Goal: Information Seeking & Learning: Learn about a topic

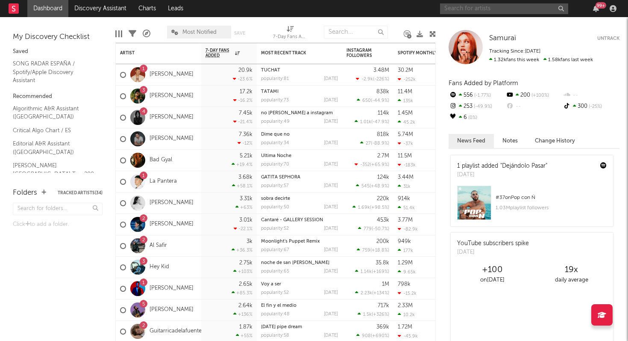
click at [520, 12] on input "text" at bounding box center [504, 8] width 128 height 11
type input "no pienso llamar"
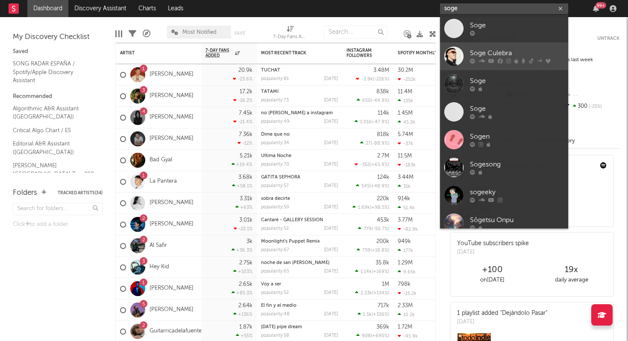
type input "soge"
click at [509, 54] on div "Soge Culebra" at bounding box center [517, 53] width 94 height 10
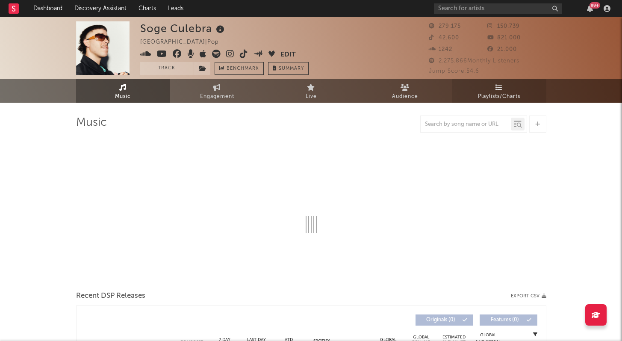
click at [488, 92] on span "Playlists/Charts" at bounding box center [499, 96] width 42 height 10
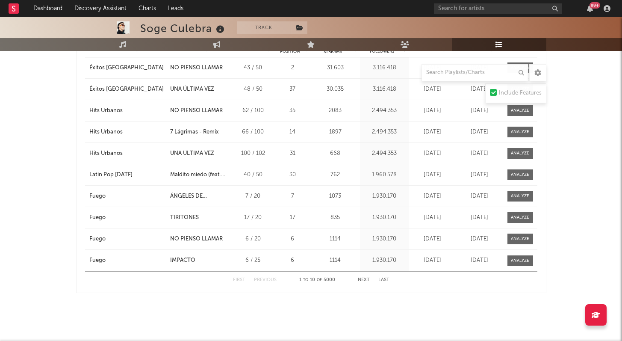
scroll to position [1093, 0]
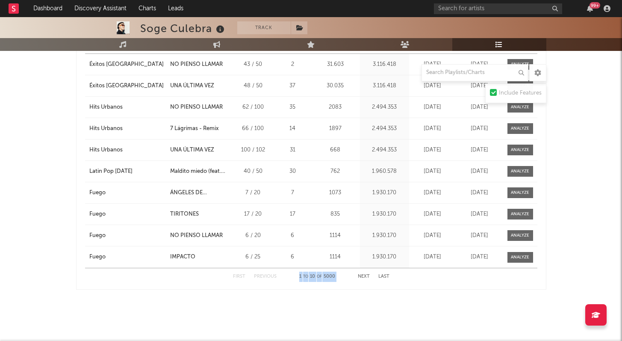
drag, startPoint x: 297, startPoint y: 275, endPoint x: 359, endPoint y: 273, distance: 62.4
click at [359, 273] on div "First Previous 1 to 10 of 5000 Next Last" at bounding box center [311, 276] width 156 height 17
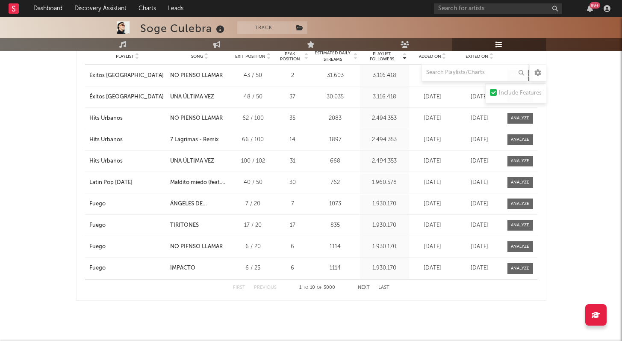
scroll to position [896, 0]
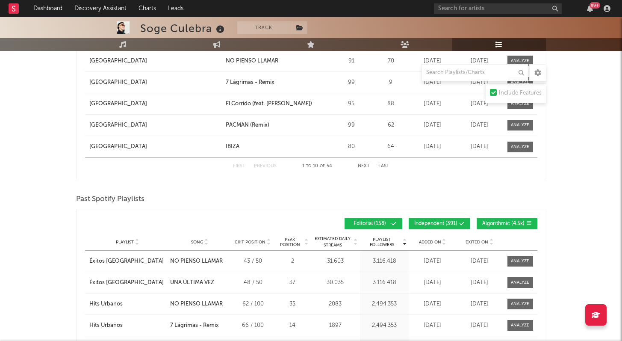
click at [137, 237] on div "Playlist City Song Exit Position Peak Position Estimated Daily Streams Playlist…" at bounding box center [311, 241] width 452 height 17
click at [137, 242] on icon at bounding box center [137, 243] width 4 height 3
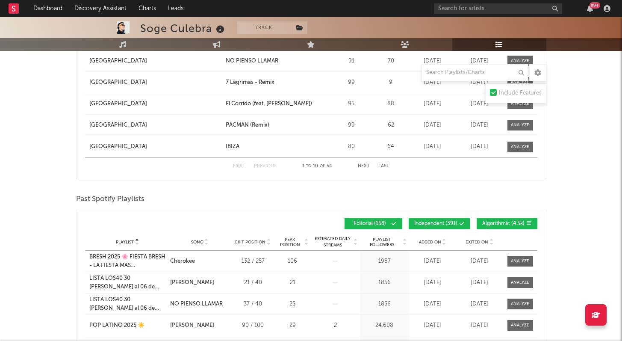
click at [136, 240] on icon at bounding box center [137, 239] width 4 height 3
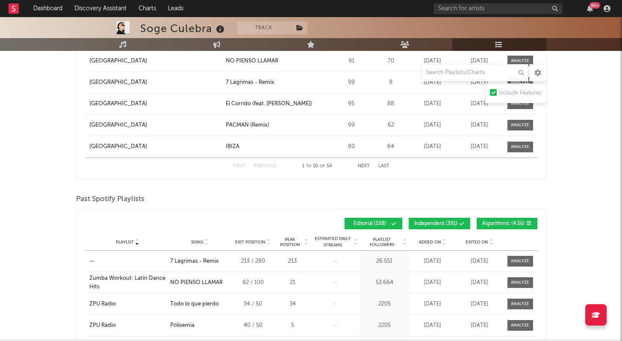
click at [136, 240] on icon at bounding box center [137, 239] width 4 height 3
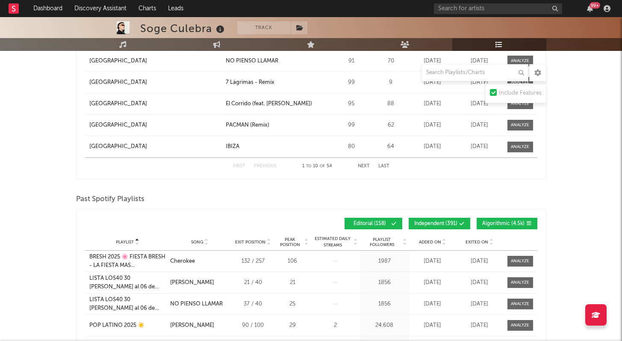
click at [135, 243] on icon at bounding box center [137, 243] width 4 height 3
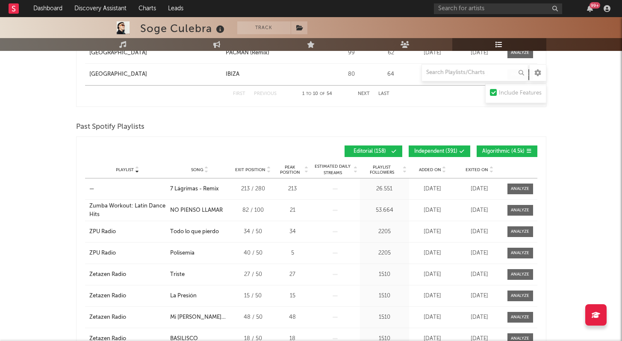
scroll to position [969, 0]
click at [459, 151] on button "Independent ( 391 )" at bounding box center [440, 151] width 62 height 12
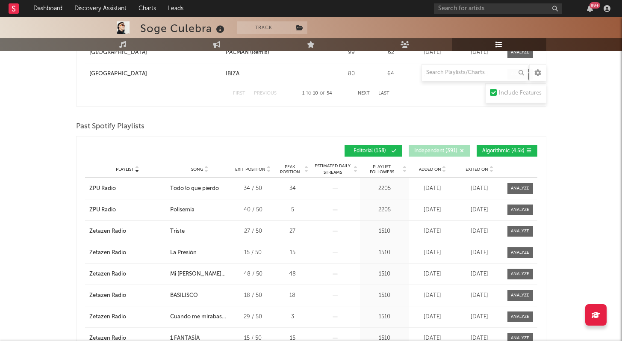
click at [136, 168] on icon at bounding box center [137, 167] width 4 height 3
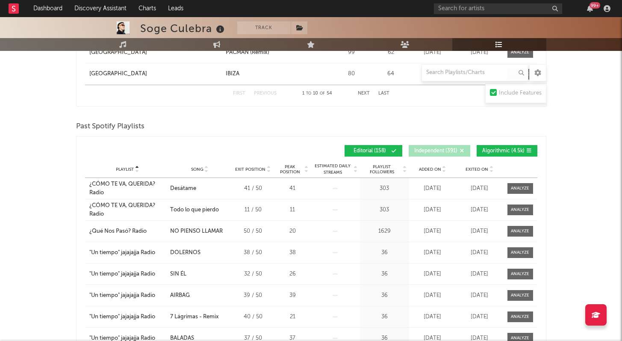
click at [136, 168] on icon at bounding box center [137, 167] width 4 height 3
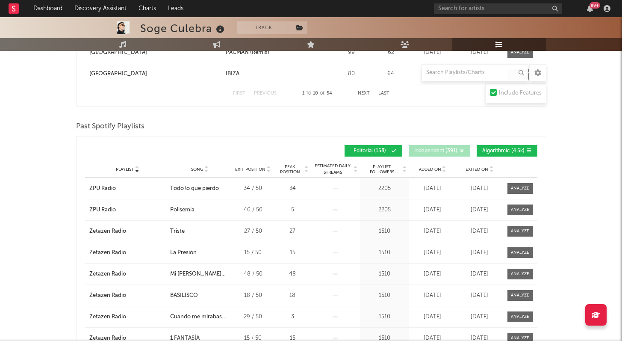
click at [136, 168] on icon at bounding box center [137, 167] width 4 height 3
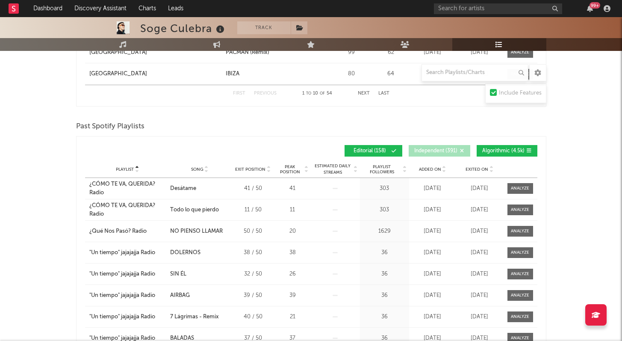
click at [136, 168] on icon at bounding box center [137, 167] width 4 height 3
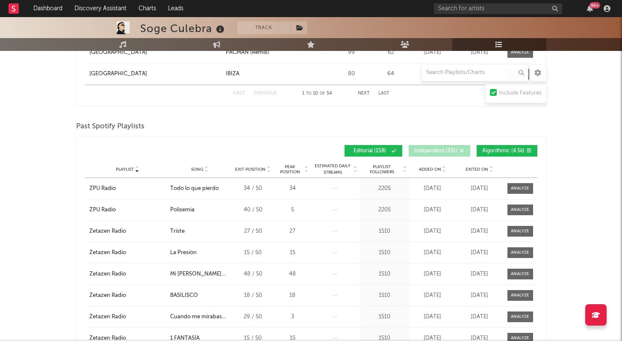
click at [136, 168] on icon at bounding box center [137, 167] width 4 height 3
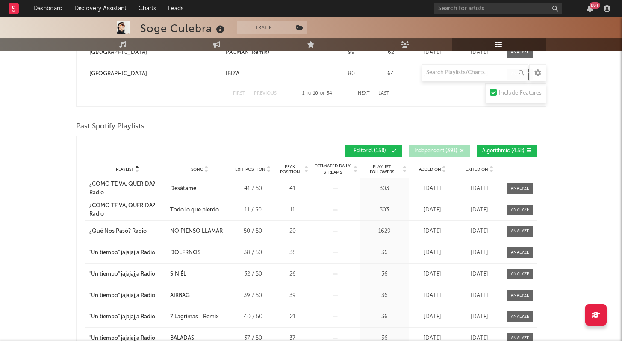
click at [136, 168] on icon at bounding box center [137, 167] width 4 height 3
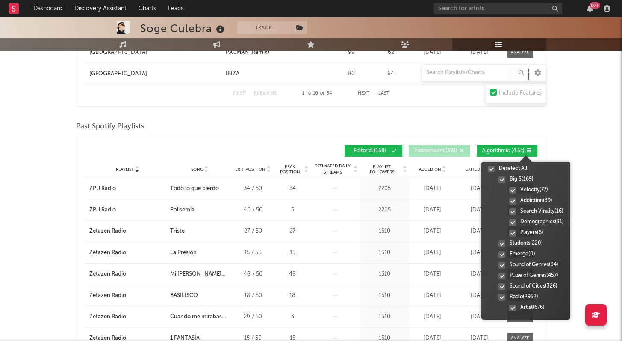
scroll to position [0, 0]
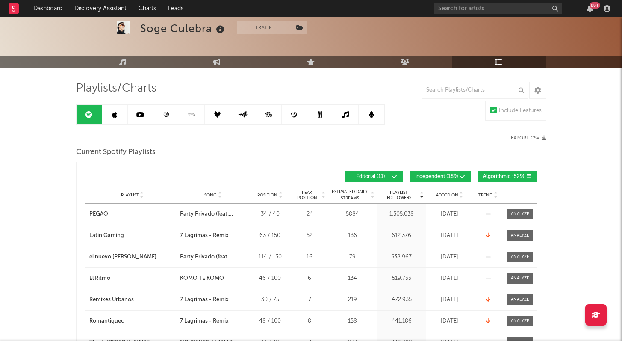
scroll to position [27, 0]
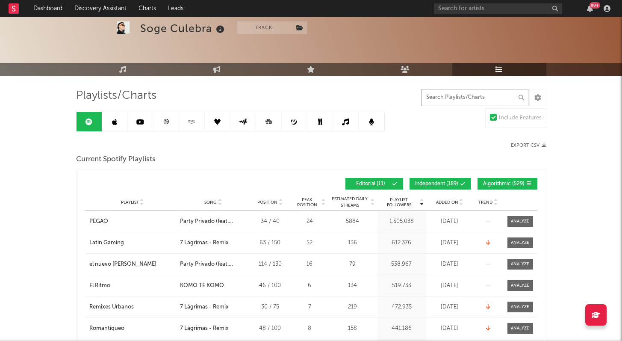
click at [481, 91] on input "text" at bounding box center [474, 97] width 107 height 17
click at [459, 98] on input "text" at bounding box center [474, 97] width 107 height 17
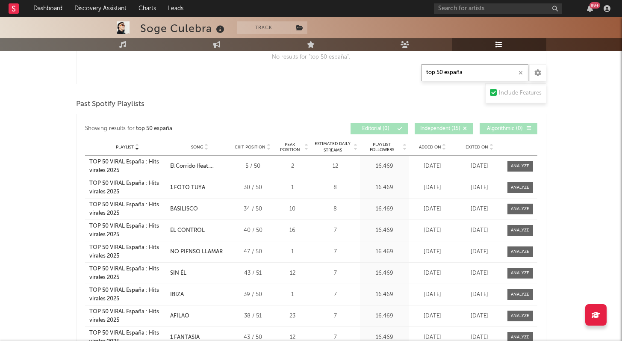
scroll to position [0, 0]
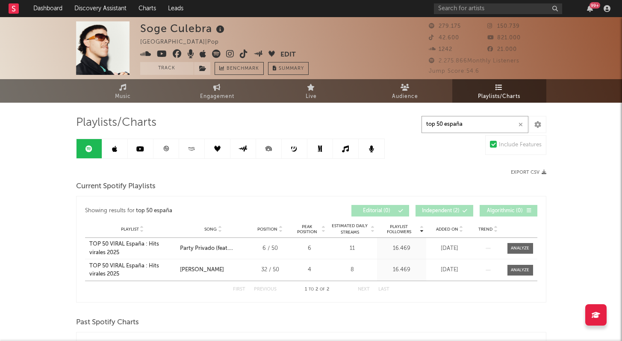
type input "top 50 españa"
click at [504, 94] on span "Playlists/Charts" at bounding box center [499, 96] width 42 height 10
click at [538, 124] on icon at bounding box center [537, 124] width 7 height 7
click at [542, 130] on div at bounding box center [537, 124] width 17 height 17
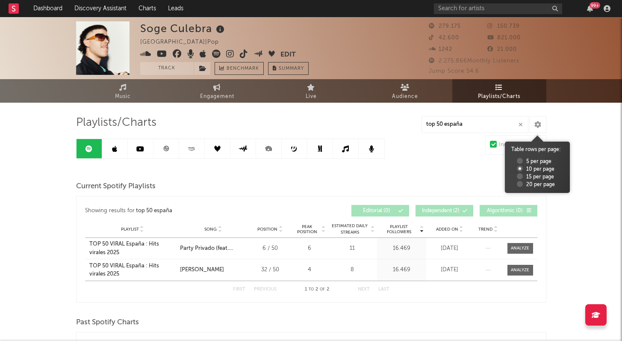
click at [536, 185] on label "20 per page" at bounding box center [536, 185] width 38 height 8
click at [517, 185] on input "20 per page" at bounding box center [514, 184] width 6 height 6
radio input "true"
